Goal: Find specific page/section: Find specific page/section

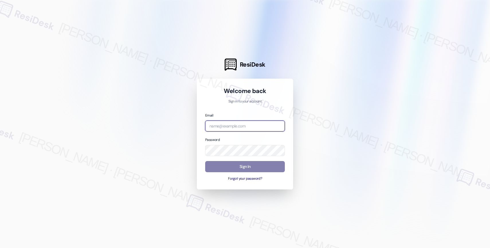
click at [233, 126] on input "email" at bounding box center [245, 125] width 80 height 11
paste input "automated-surveys-affinity_property-resen.nine@affinity_[DOMAIN_NAME]"
type input "automated-surveys-affinity_property-resen.nine@affinity_[DOMAIN_NAME]"
click at [351, 70] on div at bounding box center [245, 124] width 490 height 248
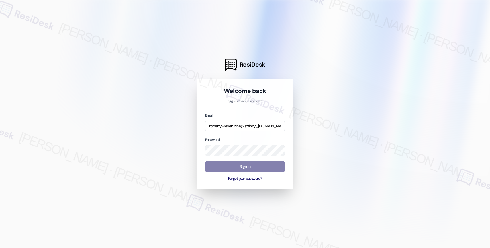
scroll to position [0, 0]
click at [340, 132] on div at bounding box center [245, 124] width 490 height 248
click at [238, 166] on button "Sign In" at bounding box center [245, 166] width 80 height 11
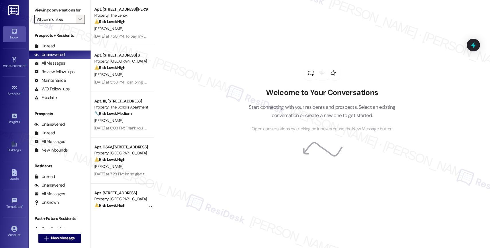
click at [77, 23] on span "" at bounding box center [79, 19] width 5 height 9
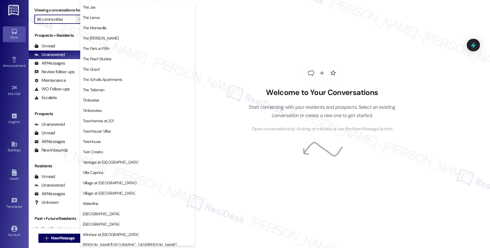
scroll to position [1058, 0]
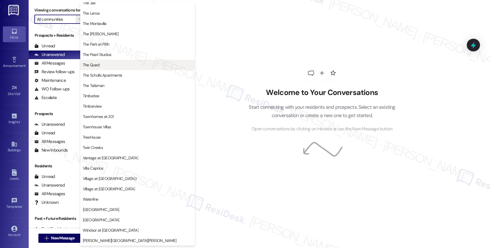
click at [109, 64] on span "The Quad" at bounding box center [138, 65] width 110 height 6
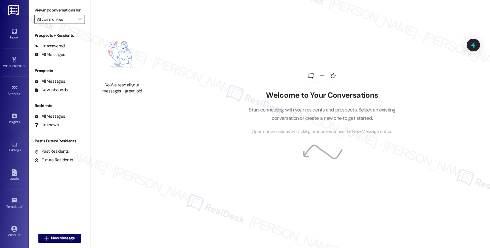
type input "The Quad"
